Goal: Task Accomplishment & Management: Manage account settings

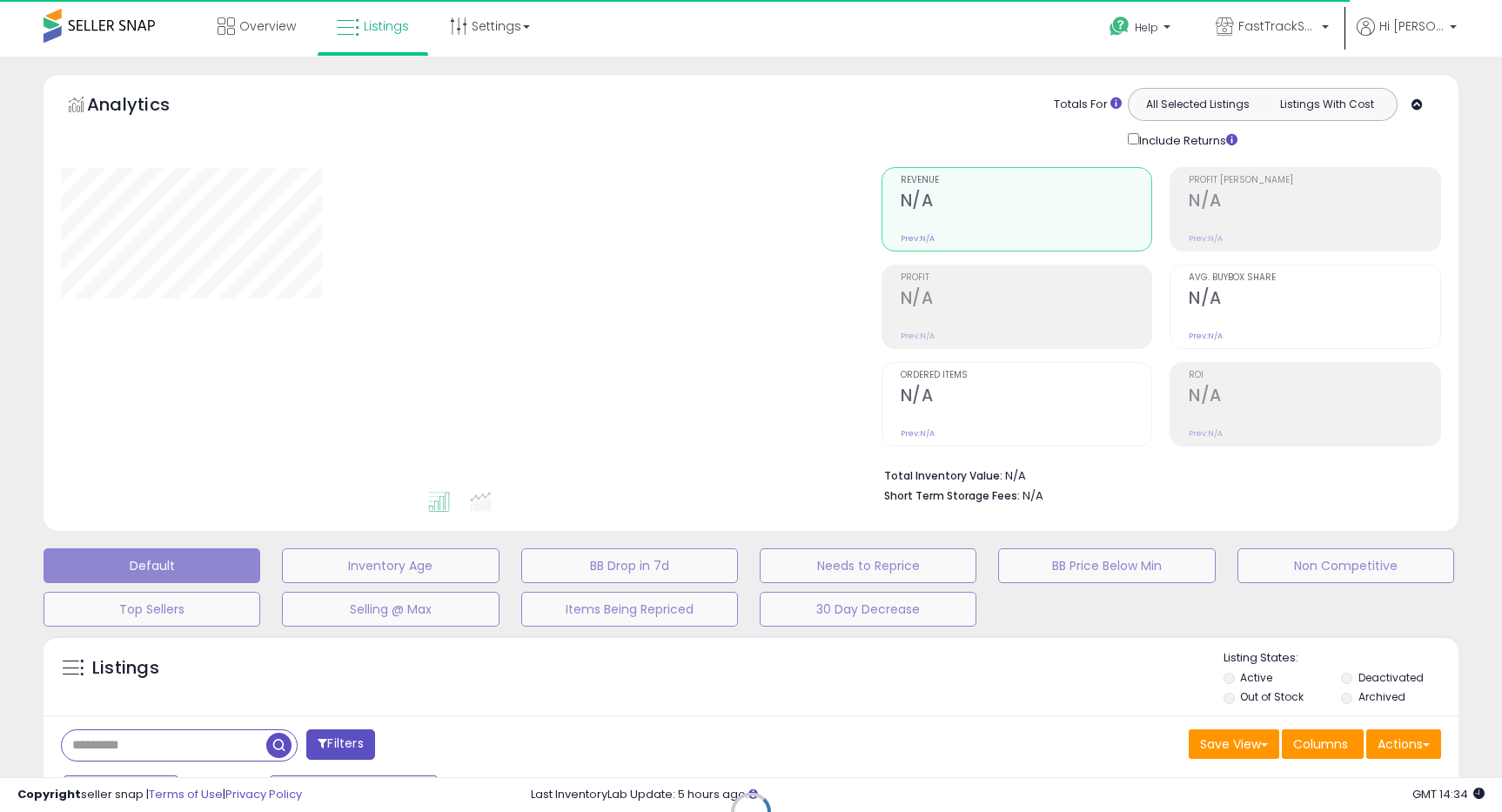
select select "**"
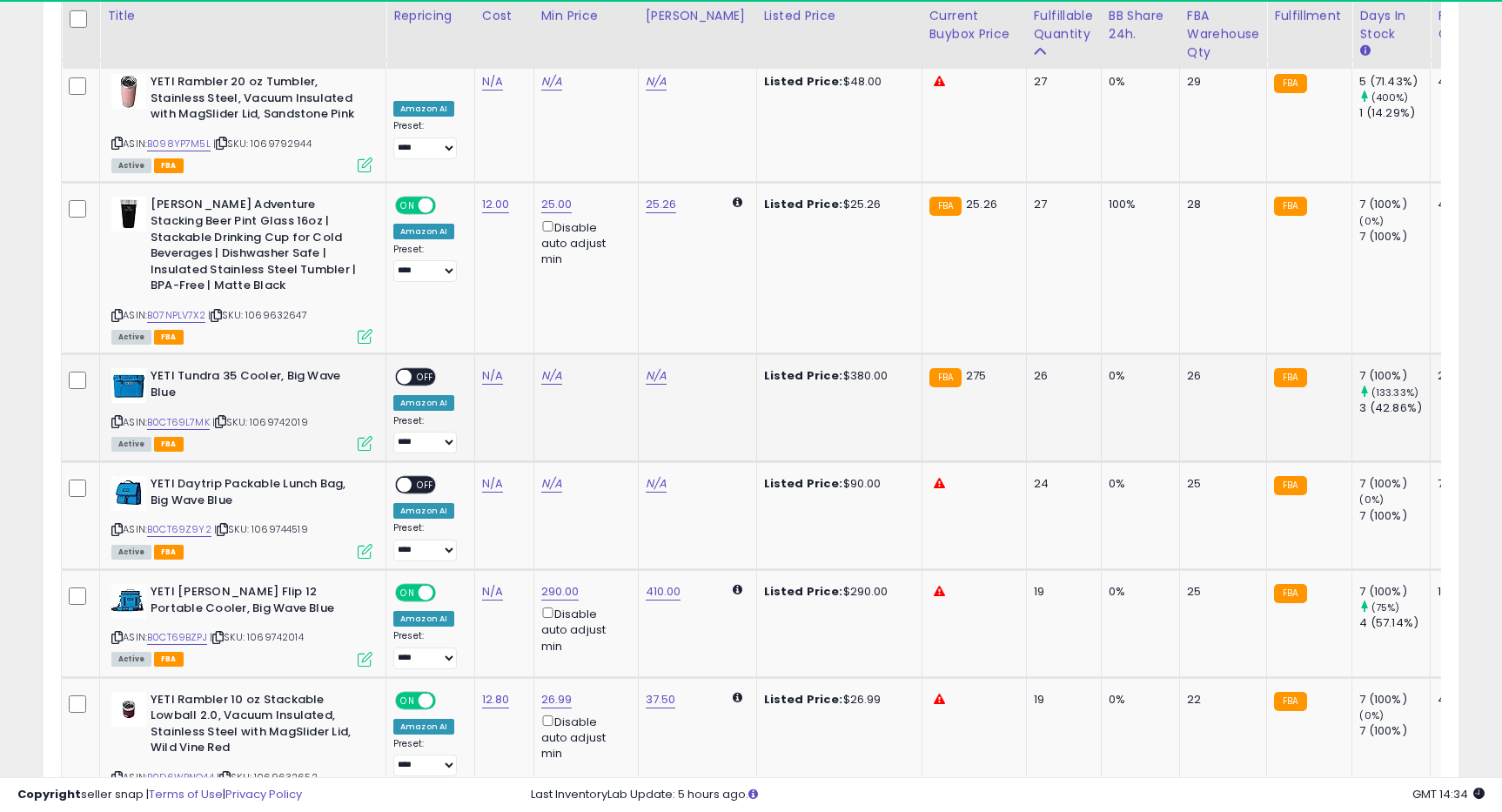
scroll to position [357, 821]
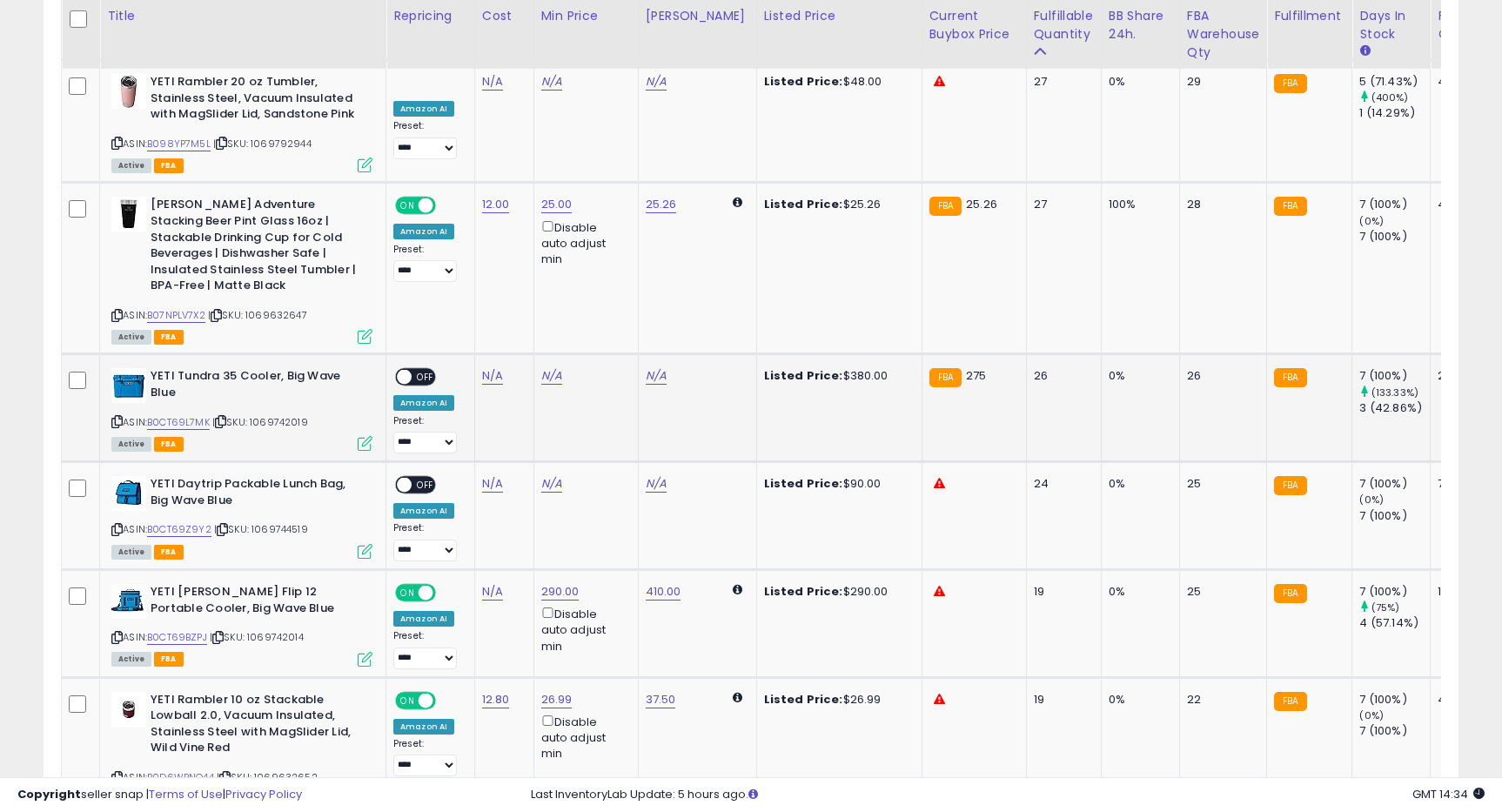
click at [561, 368] on div "N/A" at bounding box center [583, 376] width 83 height 16
click at [551, 90] on link "N/A" at bounding box center [552, 82] width 21 height 18
type input "***"
click button "submit" at bounding box center [604, 300] width 29 height 26
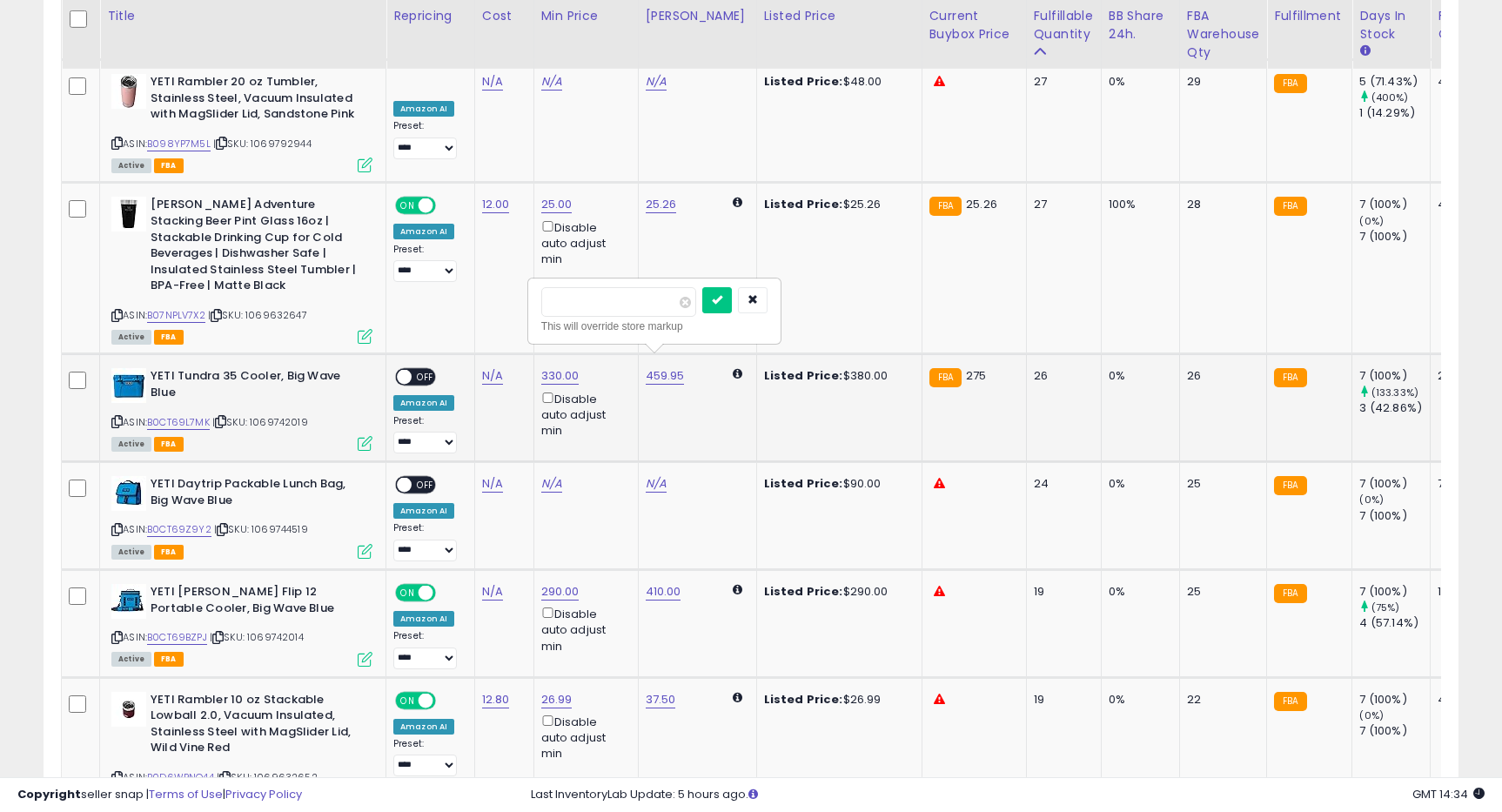
type input "*"
type input "***"
click button "submit" at bounding box center [717, 300] width 29 height 26
click at [424, 368] on div "ON OFF" at bounding box center [415, 377] width 41 height 19
click at [420, 370] on span "OFF" at bounding box center [425, 377] width 27 height 15
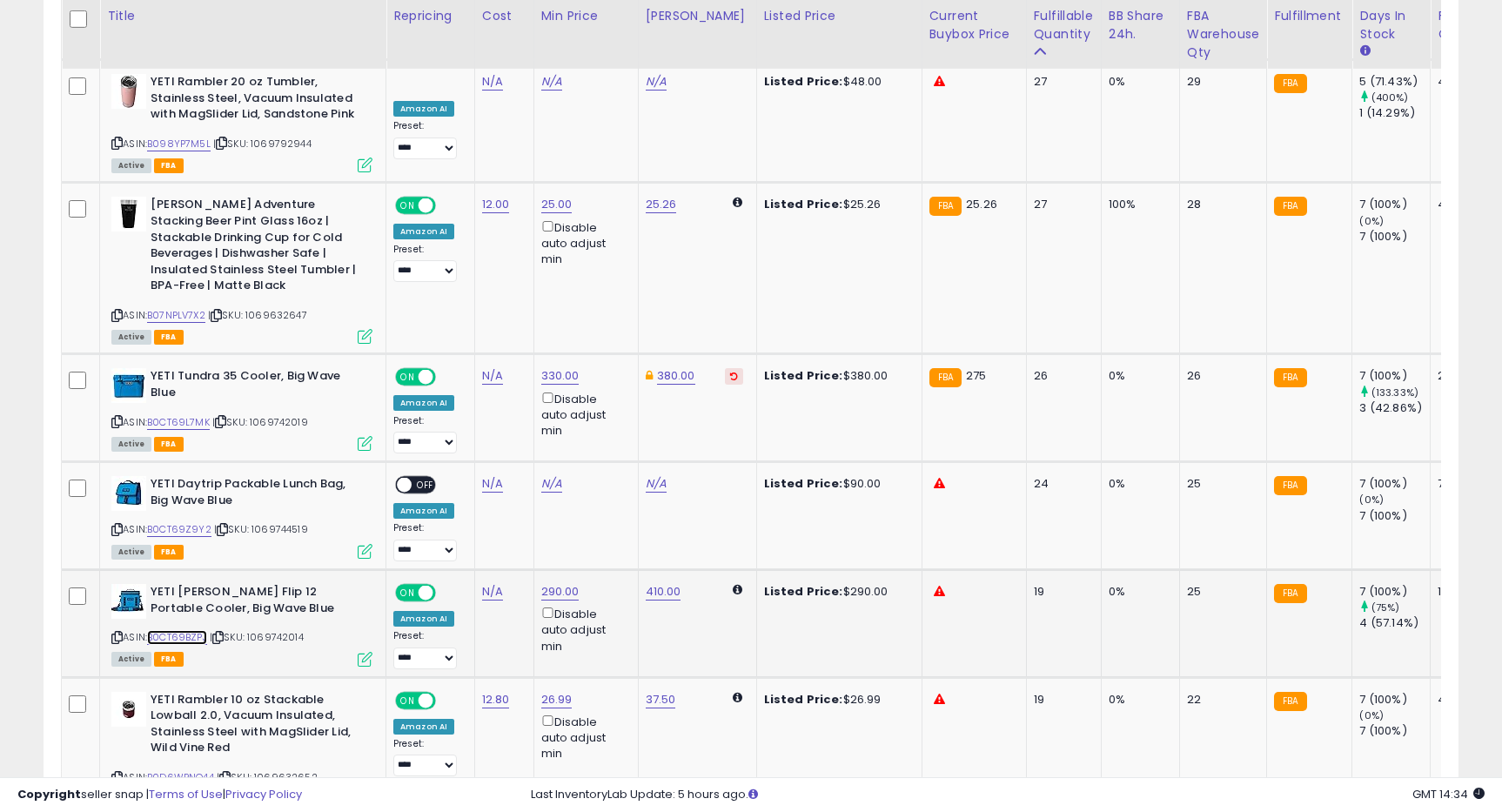
click at [158, 630] on link "B0CT69BZPJ" at bounding box center [176, 637] width 60 height 15
type input "***"
click button "submit" at bounding box center [611, 515] width 29 height 26
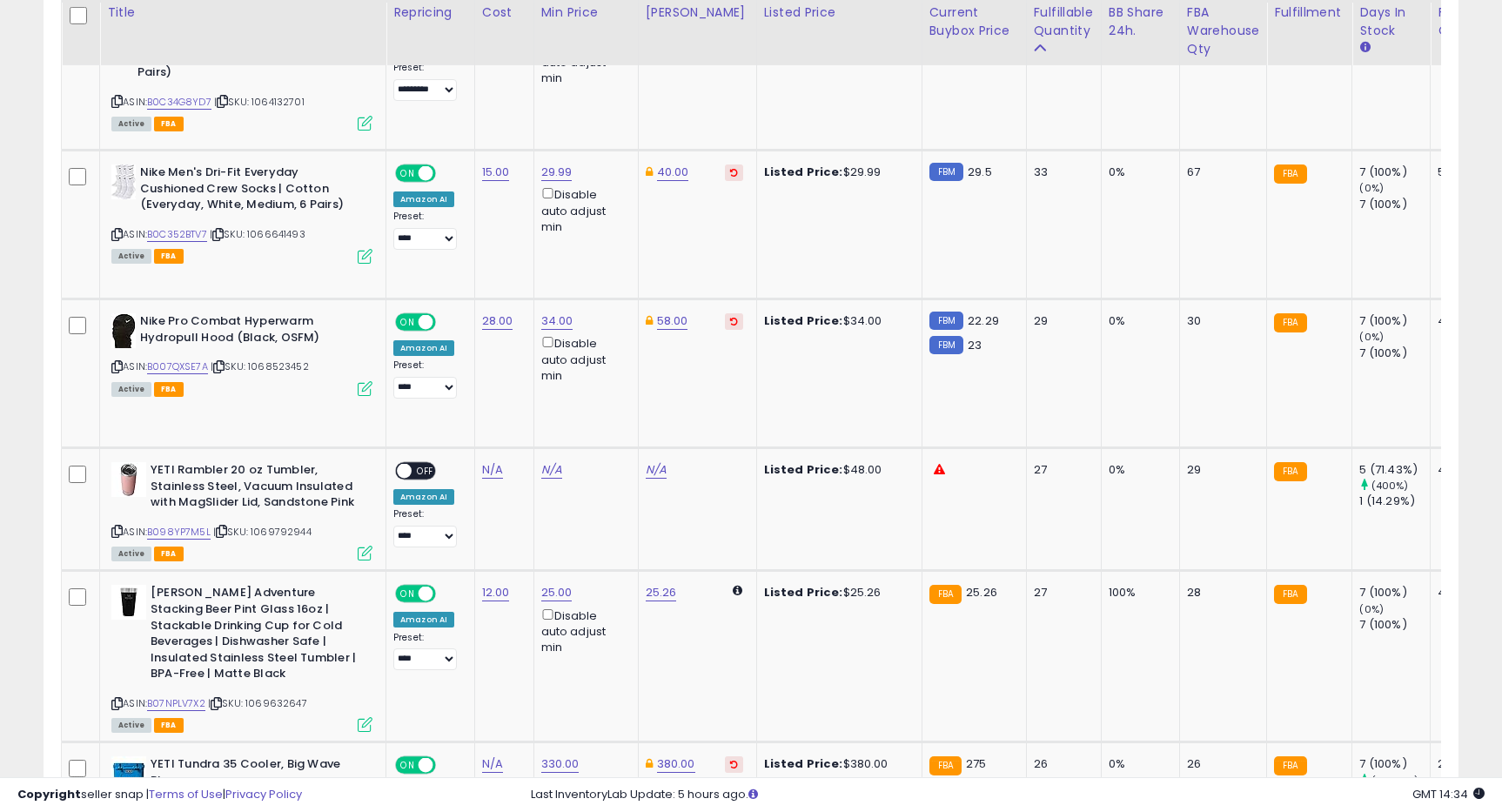
scroll to position [3193, 0]
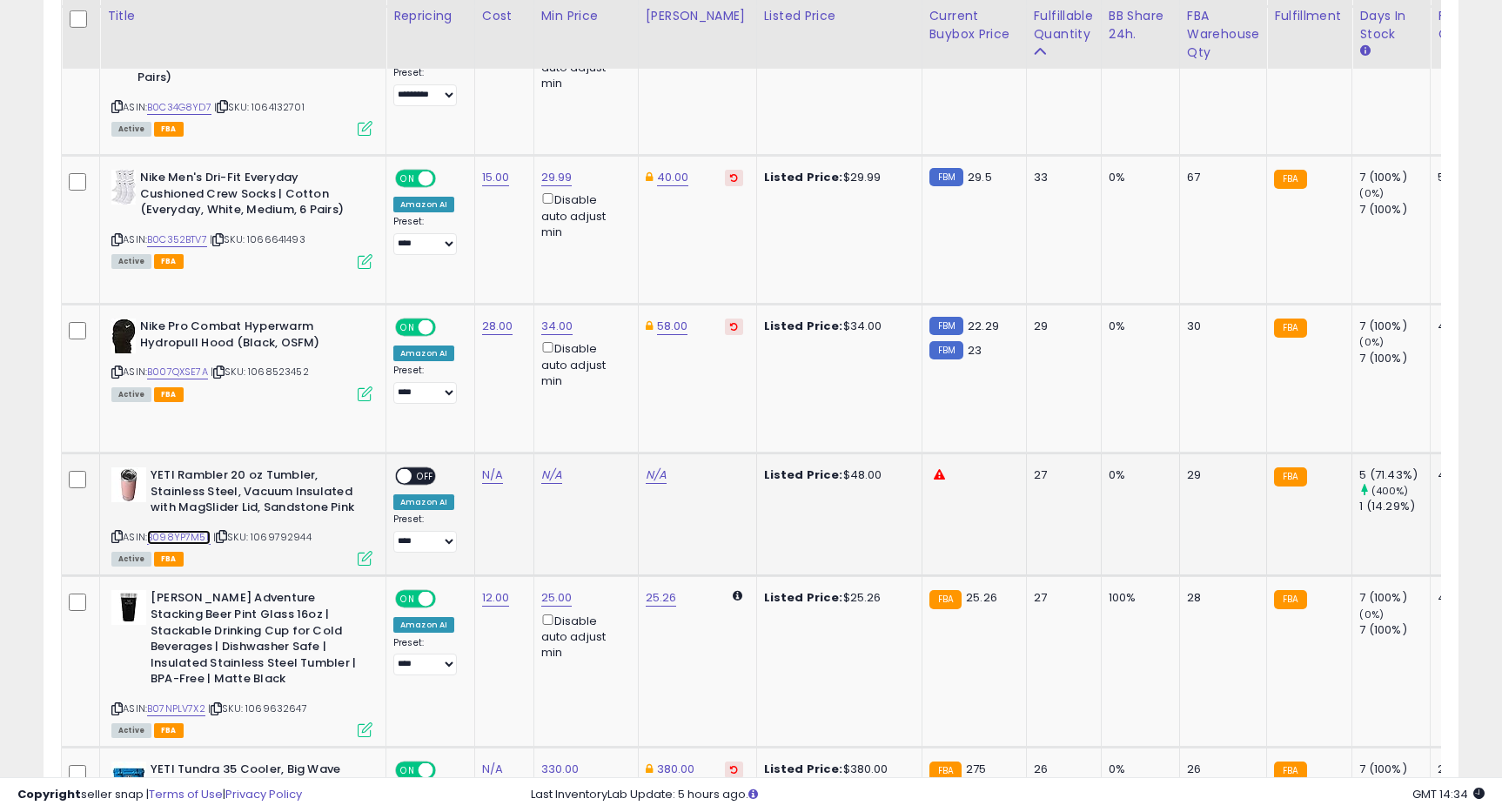
click at [191, 530] on link "B098YP7M5L" at bounding box center [178, 537] width 64 height 15
click at [535, 459] on td "N/A" at bounding box center [586, 514] width 105 height 122
click at [542, 466] on link "N/A" at bounding box center [552, 475] width 21 height 18
type input "**"
click button "submit" at bounding box center [604, 399] width 29 height 26
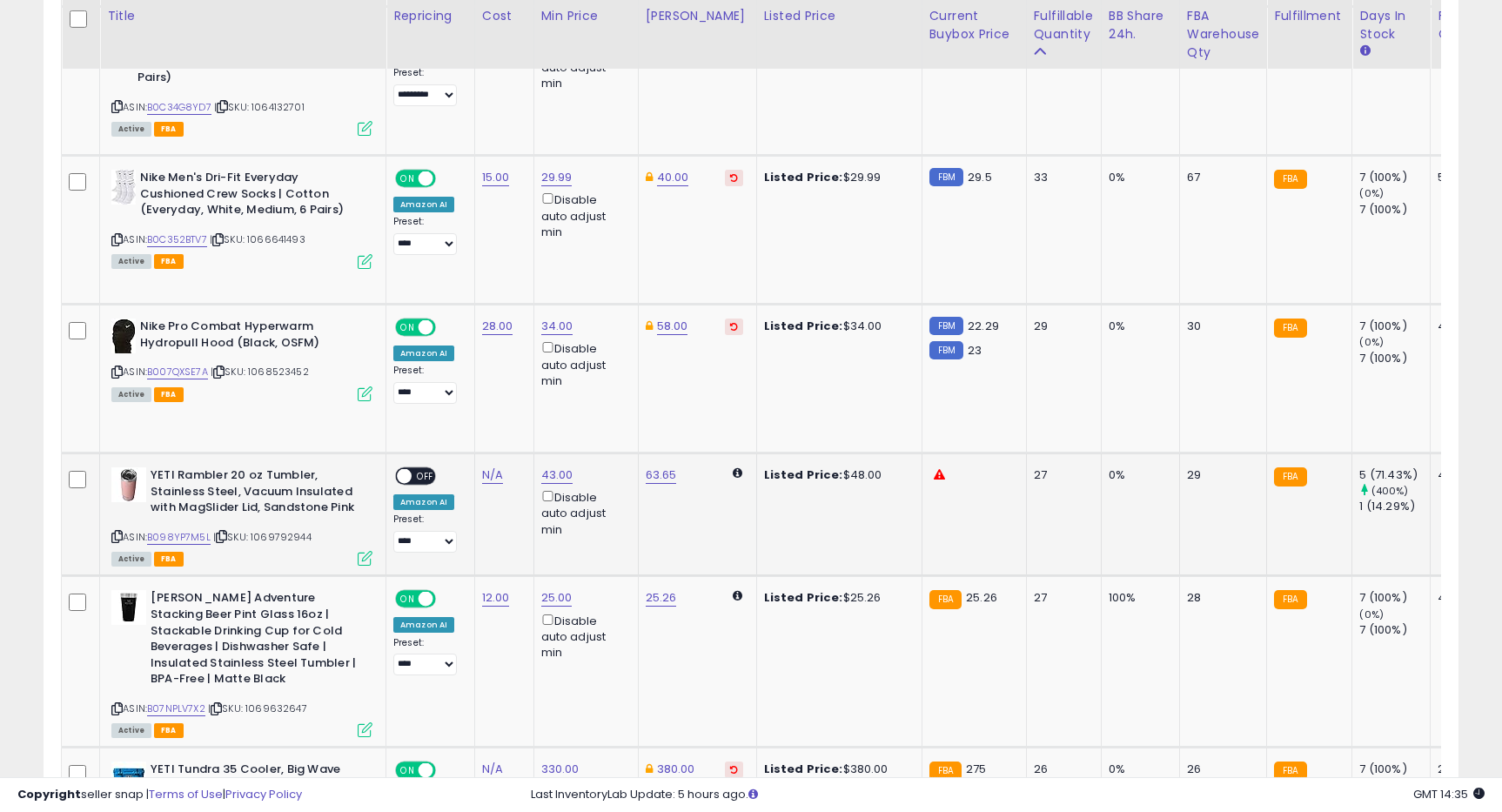
click at [419, 469] on span "OFF" at bounding box center [425, 476] width 27 height 15
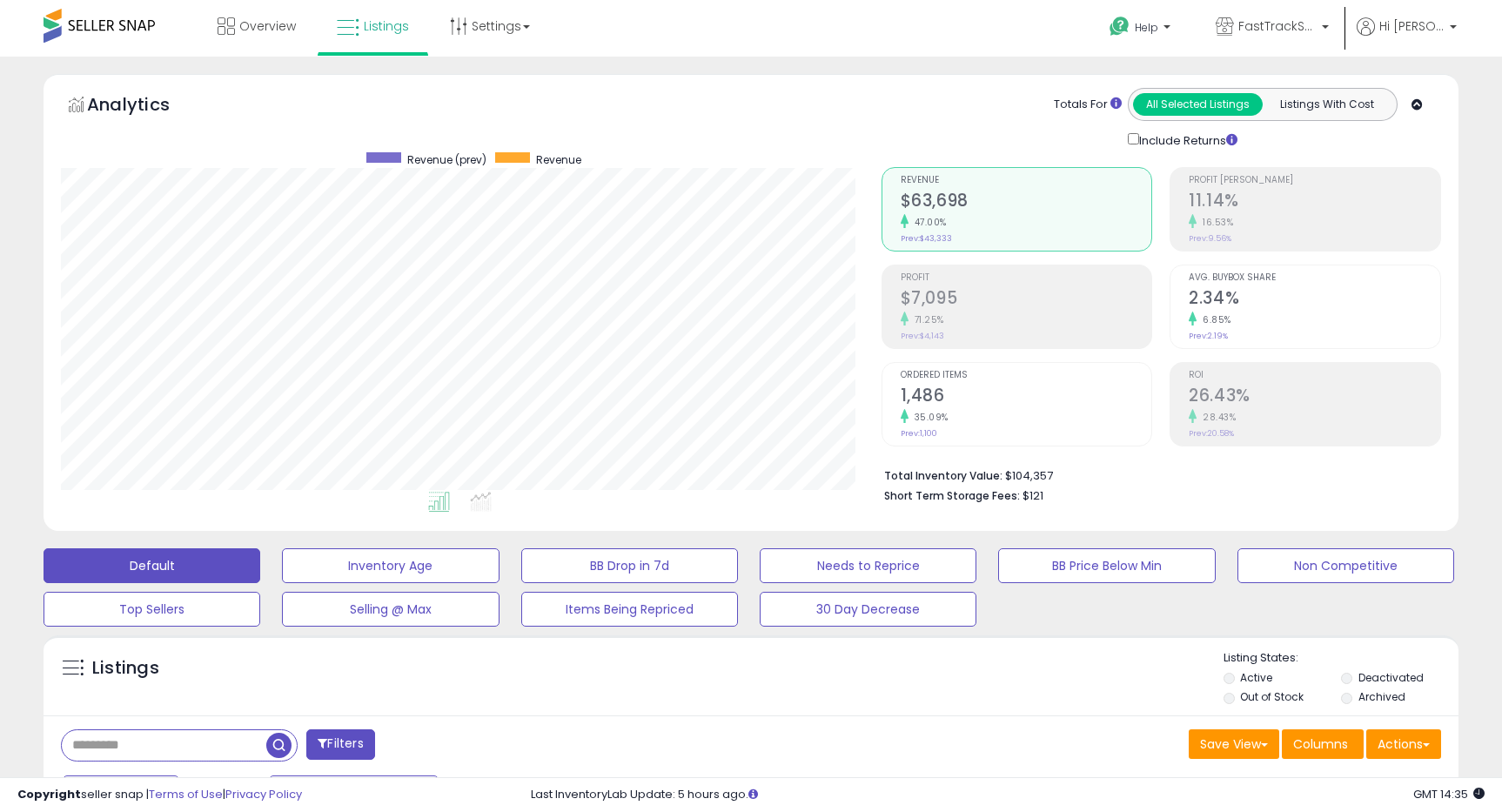
scroll to position [806, 0]
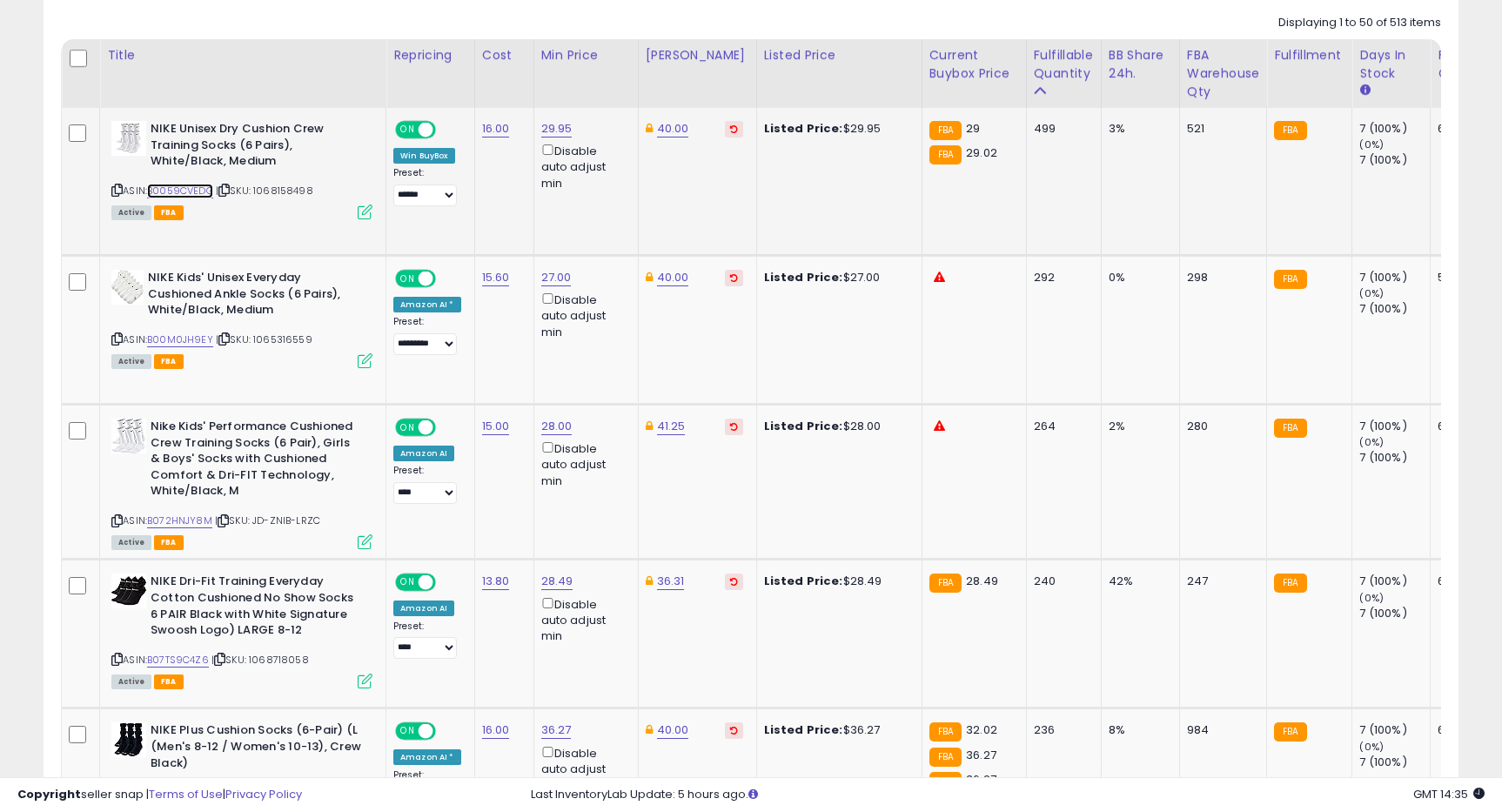
click at [198, 193] on link "B0059CVEDG" at bounding box center [180, 190] width 67 height 15
click at [548, 120] on link "29.95" at bounding box center [557, 129] width 31 height 18
type input "*****"
click button "submit" at bounding box center [608, 68] width 29 height 26
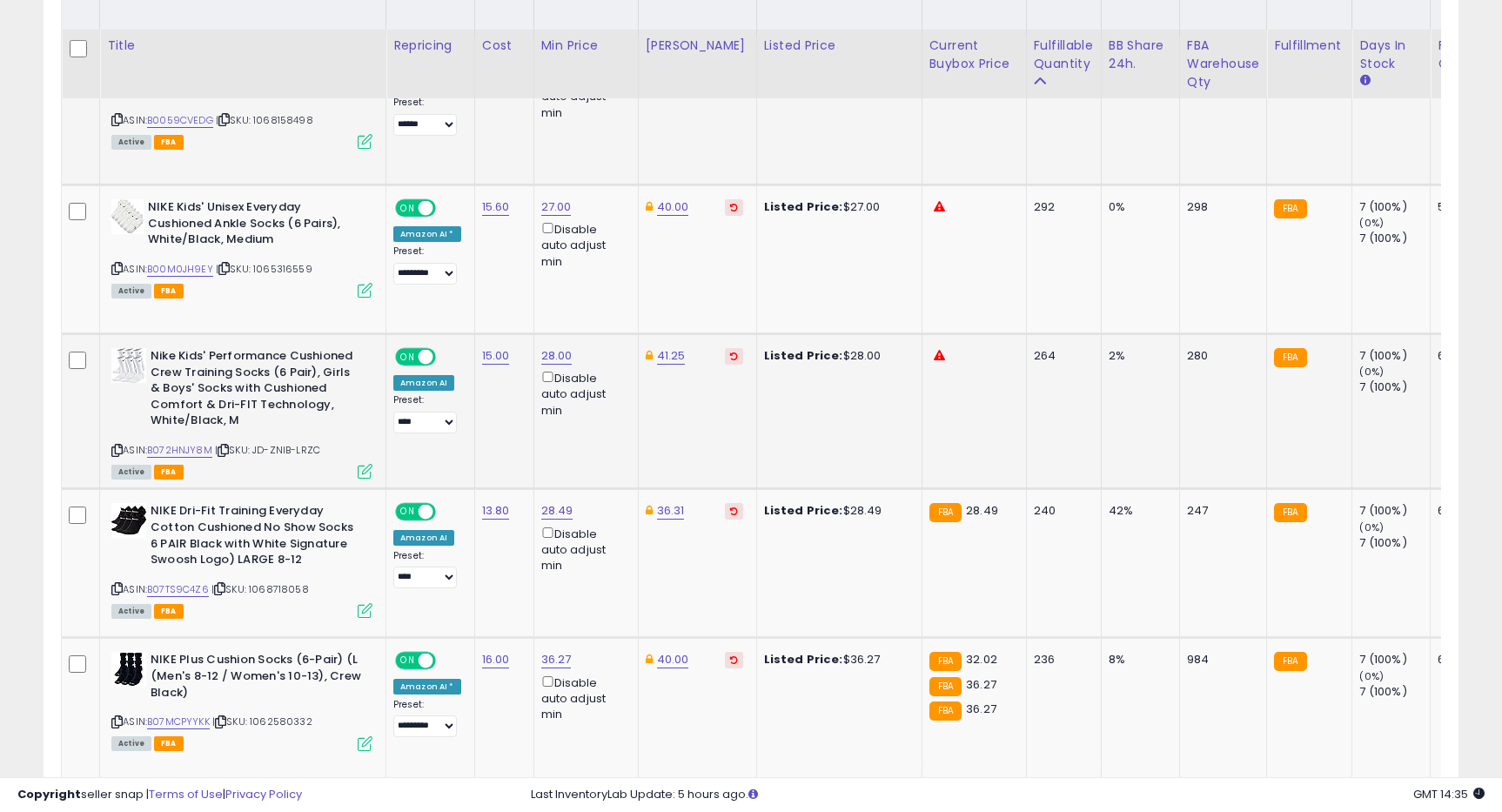
scroll to position [921, 0]
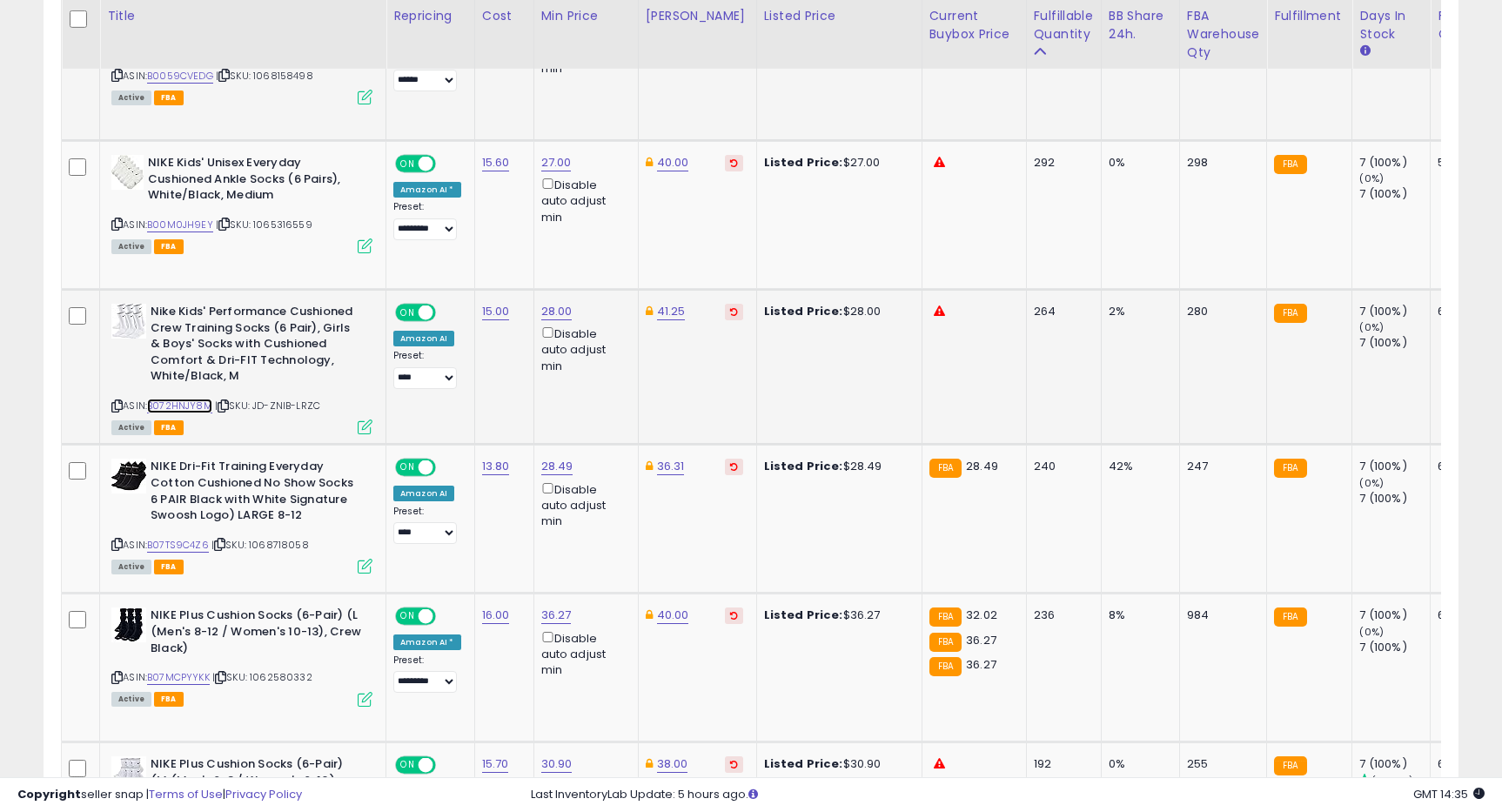
click at [170, 402] on link "B072HNJY8M" at bounding box center [179, 406] width 66 height 15
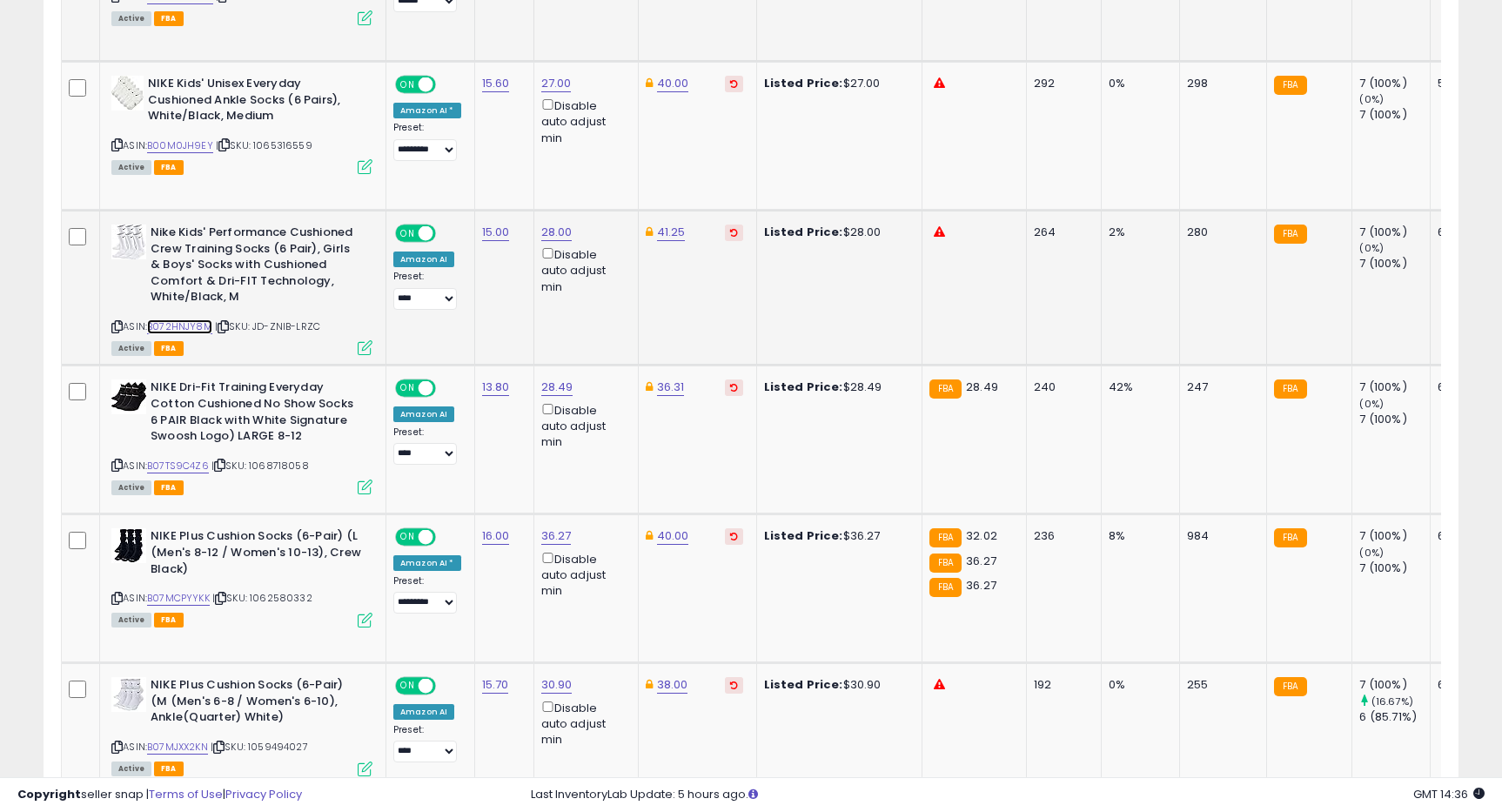
scroll to position [1021, 0]
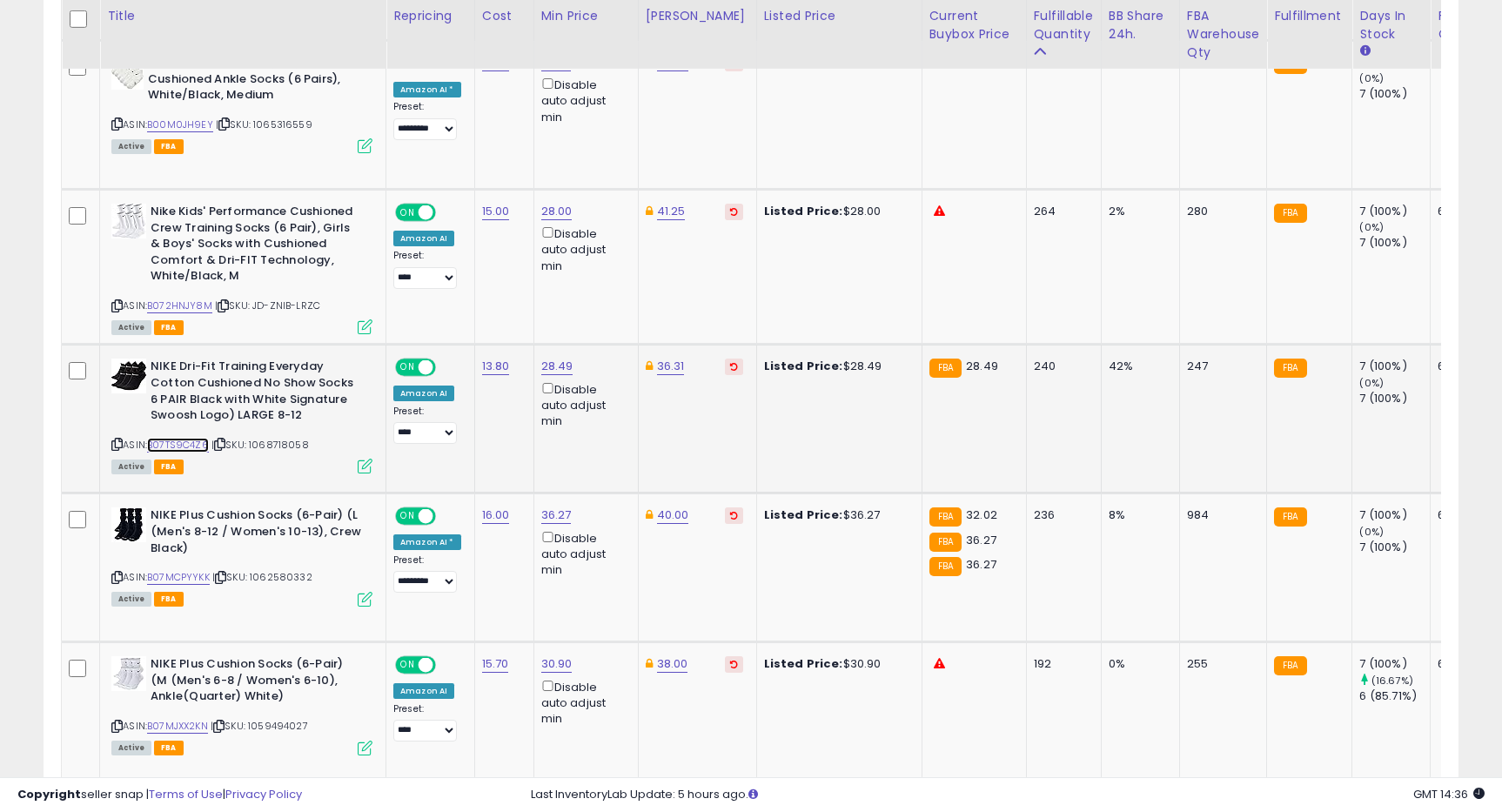
click at [163, 446] on link "B07TS9C4Z6" at bounding box center [177, 445] width 62 height 15
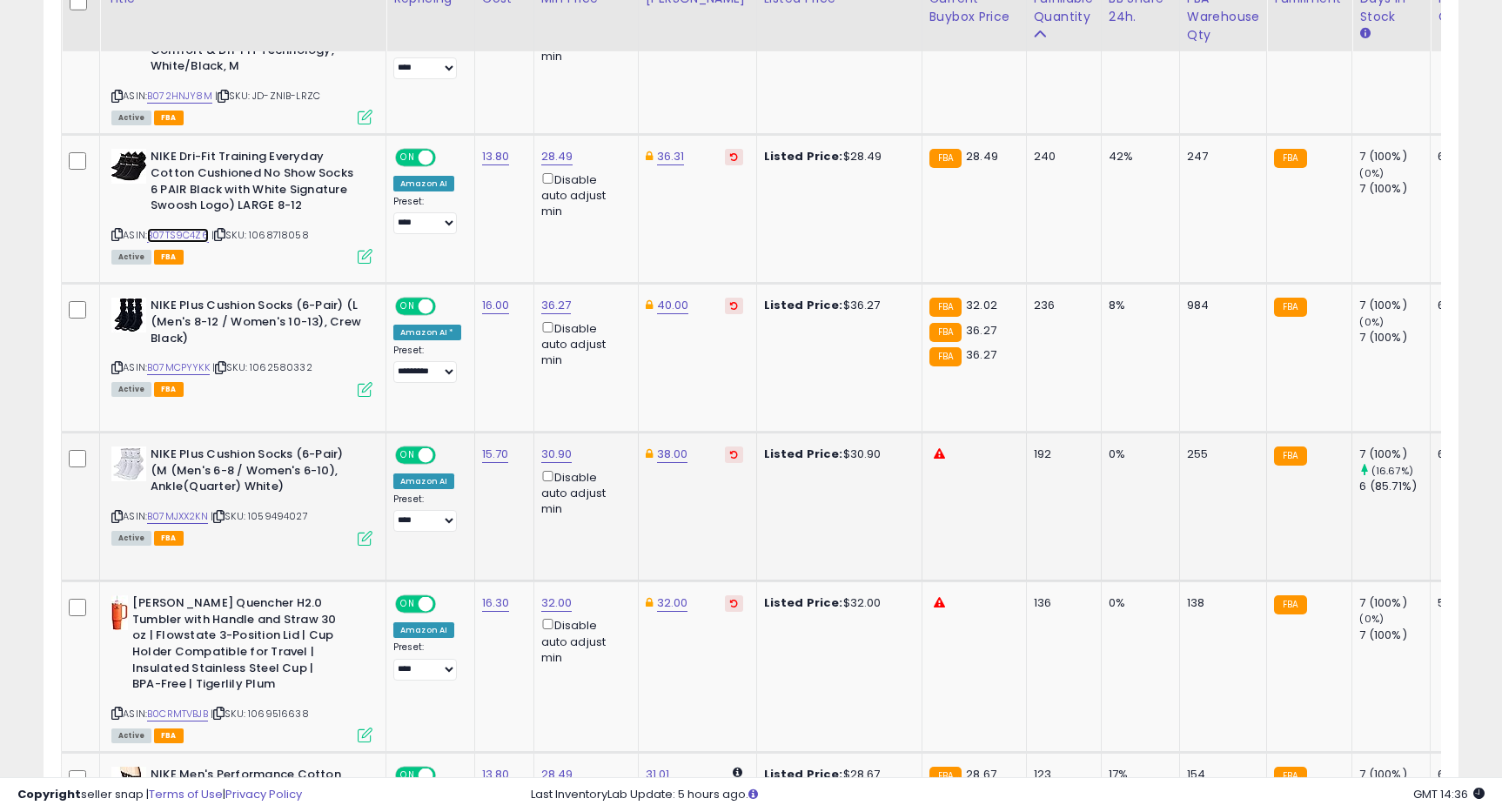
scroll to position [1236, 0]
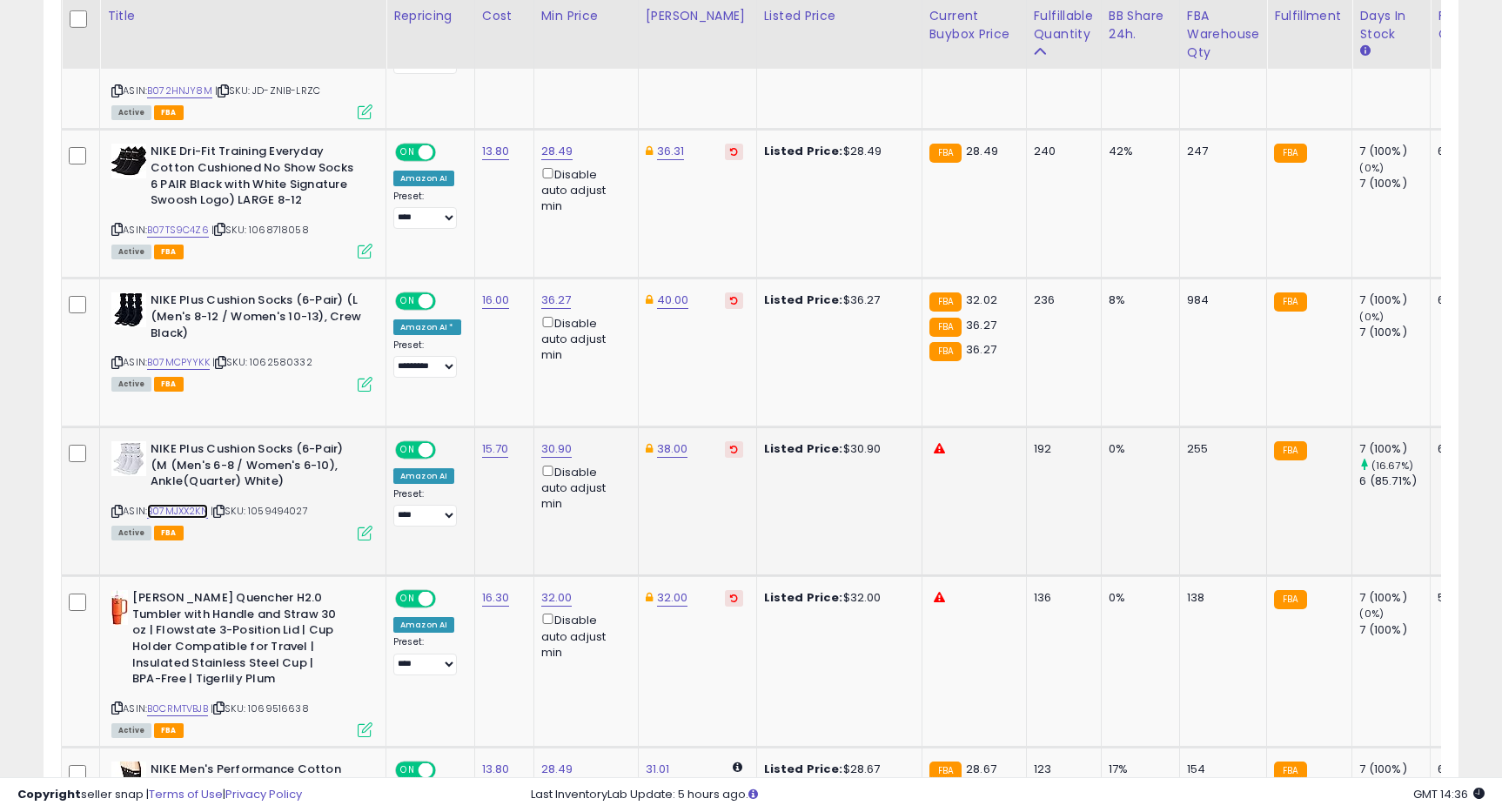
click at [185, 509] on link "B07MJXX2KN" at bounding box center [177, 510] width 61 height 15
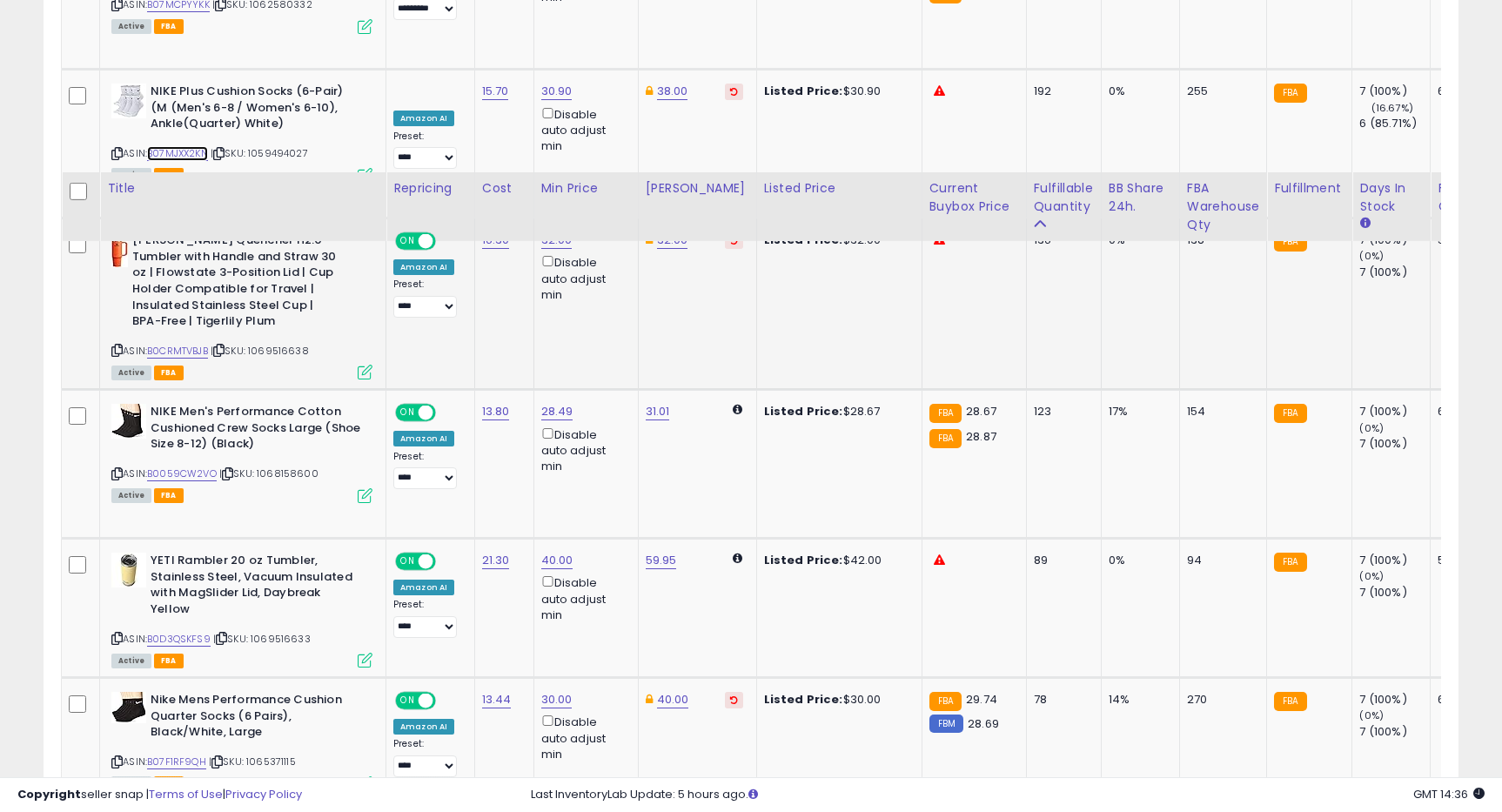
scroll to position [1766, 0]
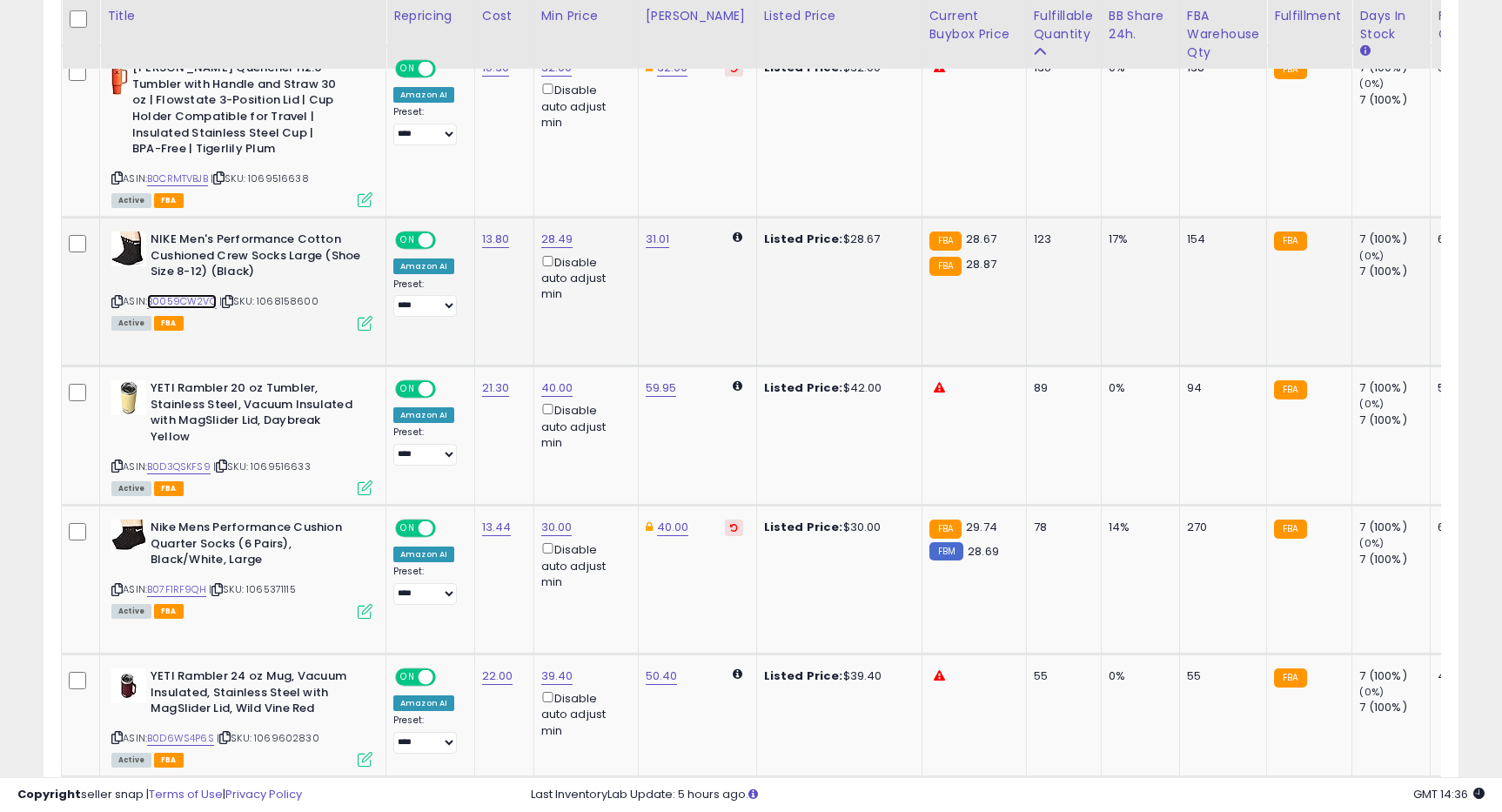
click at [203, 301] on link "B0059CW2VO" at bounding box center [181, 301] width 70 height 15
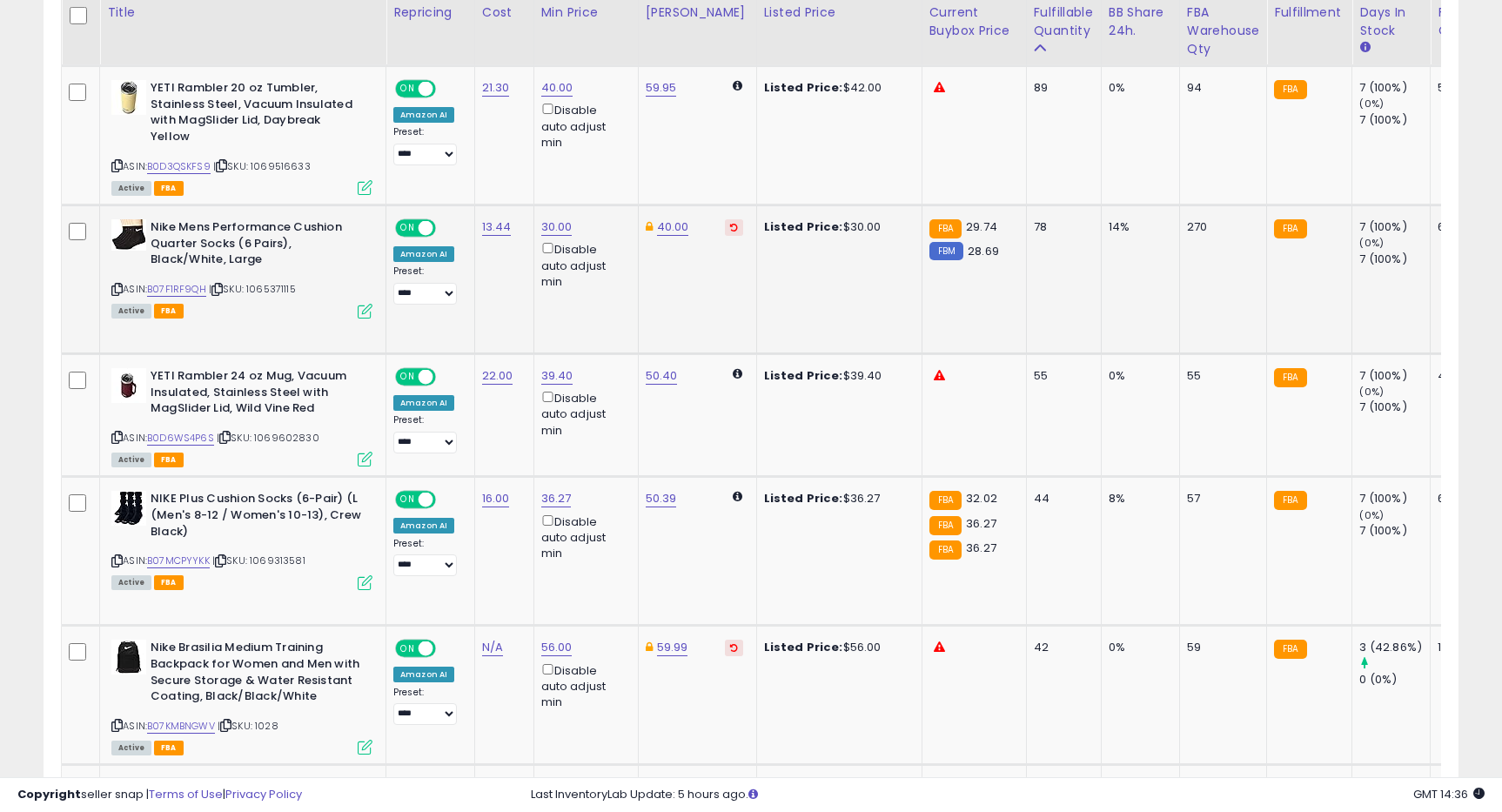
scroll to position [2078, 0]
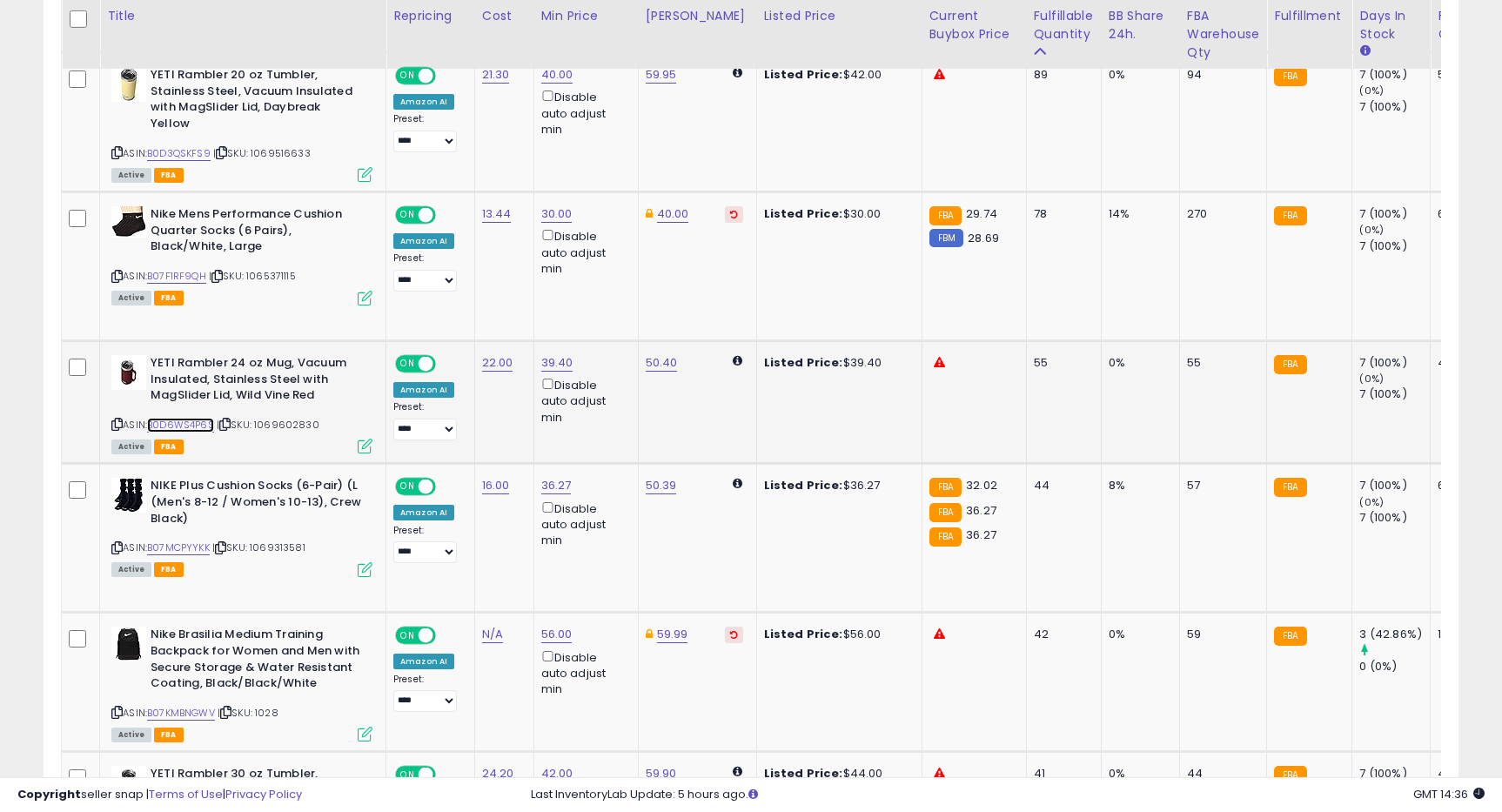
click at [204, 417] on link "B0D6WS4P6S" at bounding box center [180, 424] width 67 height 15
type input "*****"
click button "submit" at bounding box center [608, 286] width 29 height 26
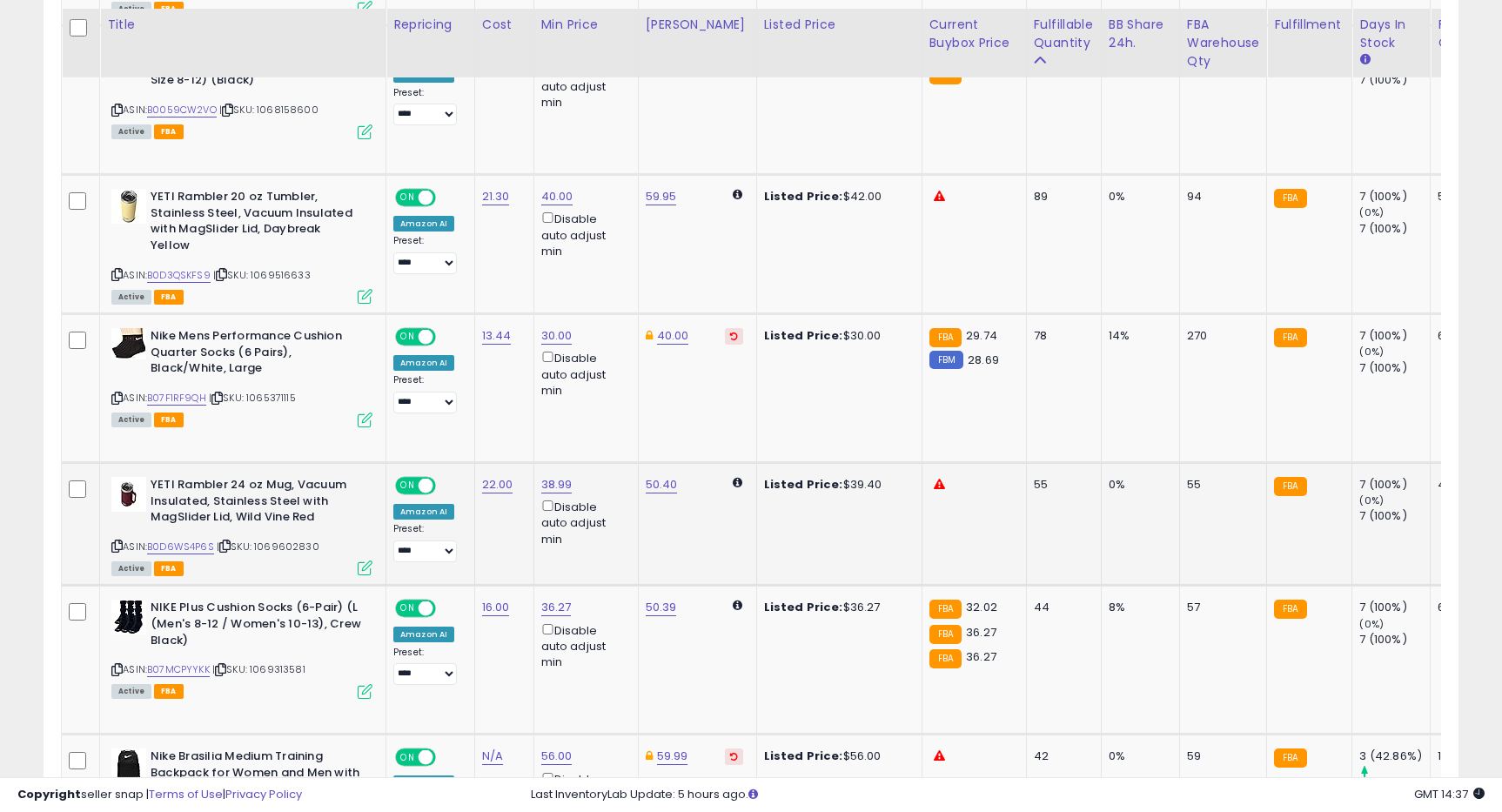
scroll to position [1959, 0]
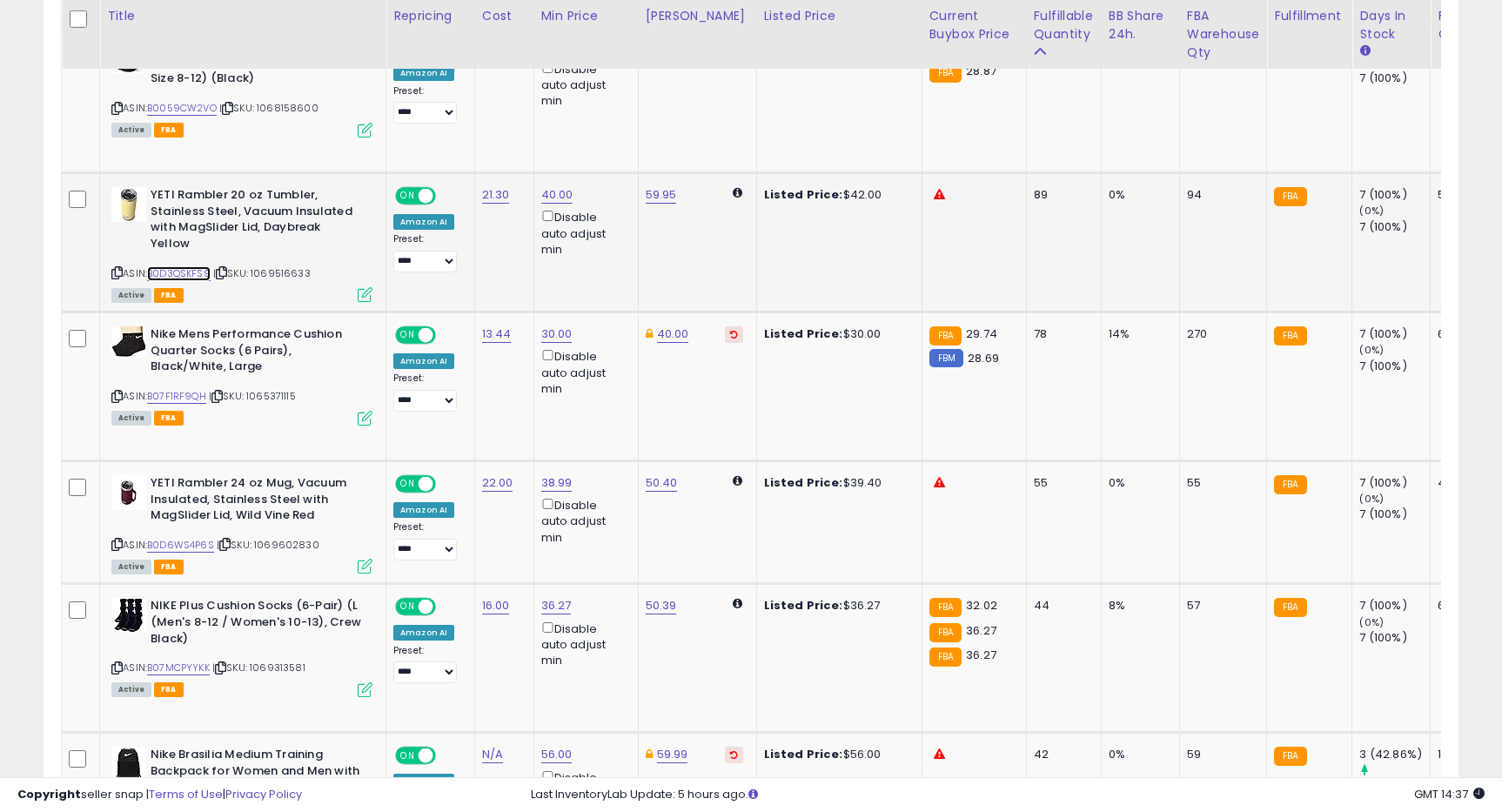
click at [191, 266] on link "B0D3QSKFS9" at bounding box center [178, 273] width 64 height 15
